Goal: Transaction & Acquisition: Purchase product/service

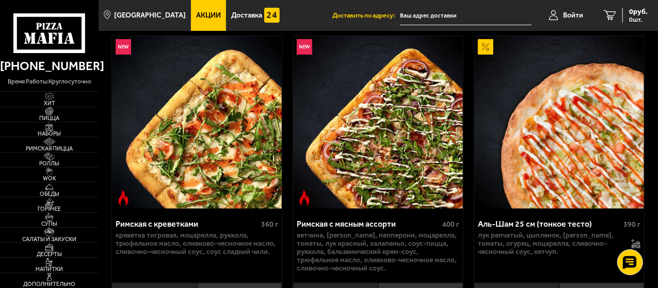
scroll to position [237, 0]
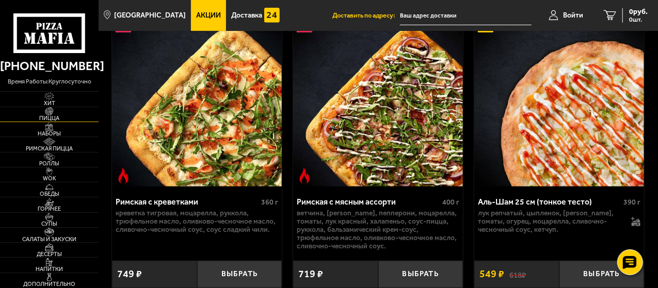
click at [43, 114] on img at bounding box center [49, 111] width 26 height 8
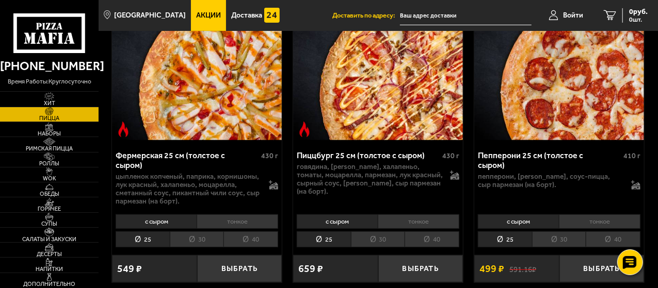
scroll to position [2138, 0]
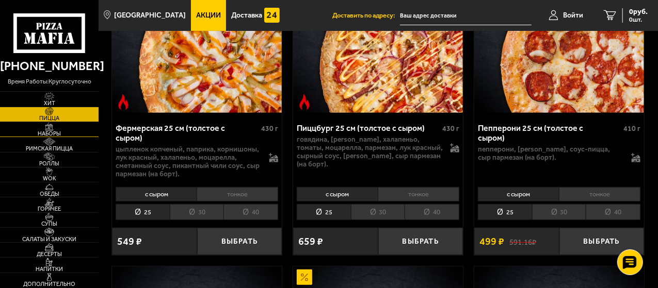
click at [47, 132] on span "Наборы" at bounding box center [49, 134] width 99 height 6
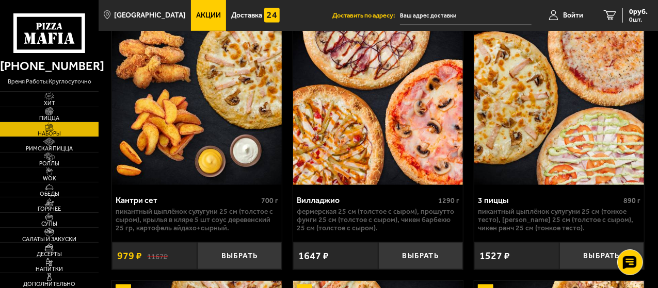
scroll to position [328, 0]
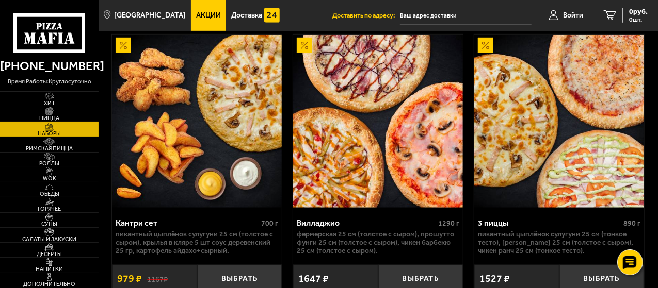
click at [52, 112] on img at bounding box center [49, 111] width 26 height 8
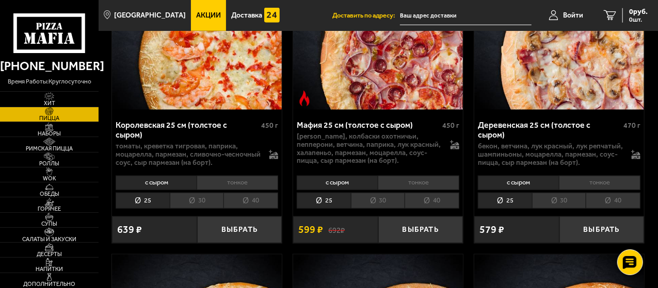
scroll to position [2452, 0]
